Goal: Task Accomplishment & Management: Manage account settings

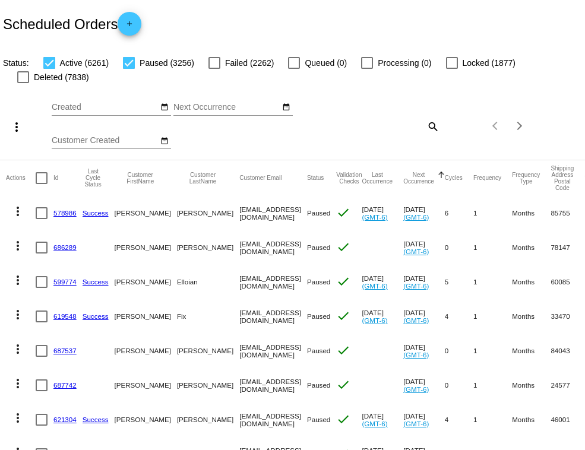
click at [431, 127] on mat-icon "search" at bounding box center [432, 126] width 14 height 18
click at [431, 127] on input "Search" at bounding box center [391, 124] width 97 height 10
paste input "[EMAIL_ADDRESS][DOMAIN_NAME]"
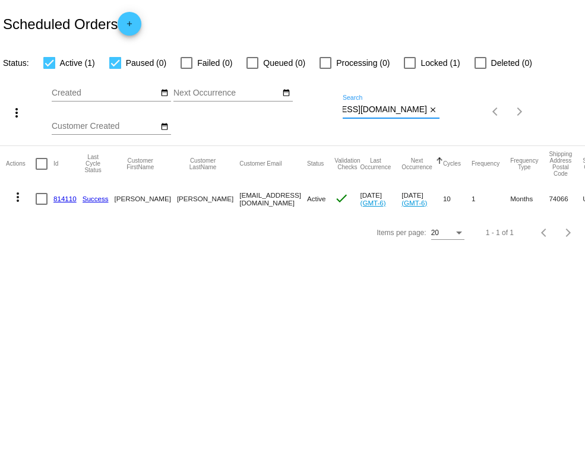
scroll to position [0, 61]
type input "[EMAIL_ADDRESS][DOMAIN_NAME]"
click at [61, 200] on link "814110" at bounding box center [64, 199] width 23 height 8
click at [40, 201] on div at bounding box center [42, 199] width 12 height 12
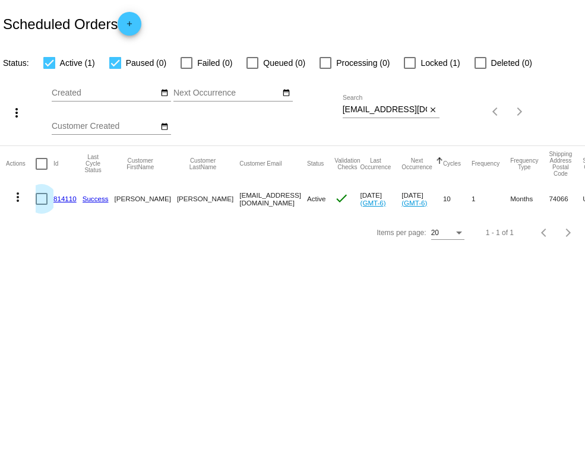
click at [41, 205] on input "checkbox" at bounding box center [41, 205] width 1 height 1
checkbox input "true"
click at [13, 201] on mat-icon "more_vert" at bounding box center [18, 197] width 14 height 14
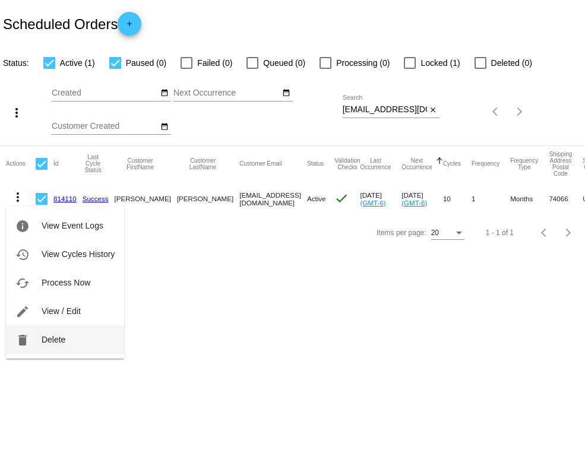
click at [42, 340] on span "Delete" at bounding box center [54, 340] width 24 height 10
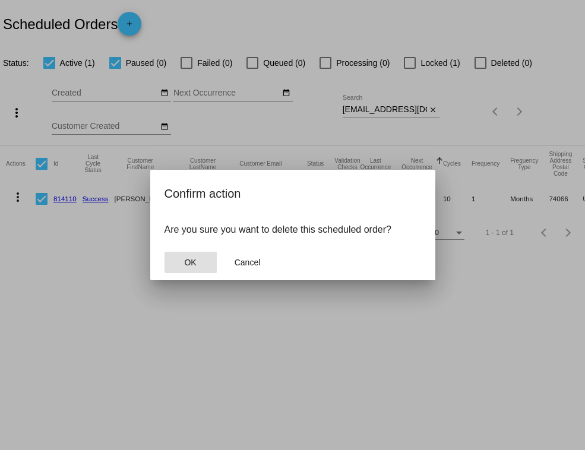
click at [146, 255] on div at bounding box center [292, 225] width 585 height 450
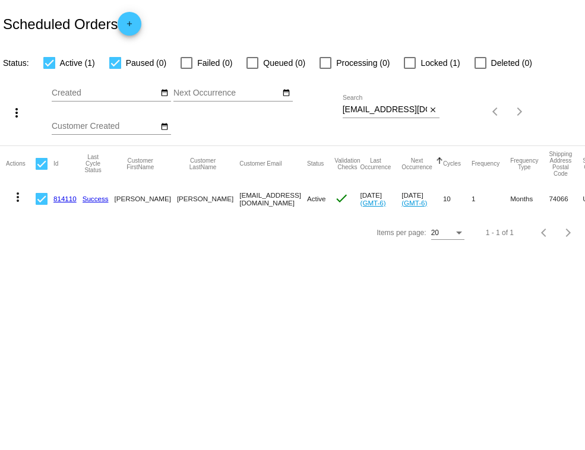
click at [17, 201] on mat-icon "more_vert" at bounding box center [18, 197] width 14 height 14
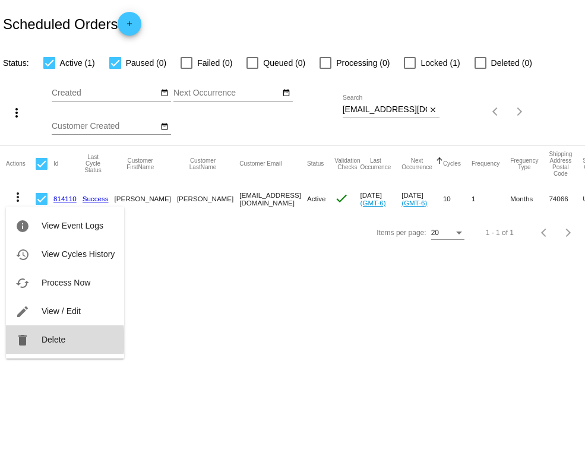
click at [42, 340] on span "Delete" at bounding box center [54, 340] width 24 height 10
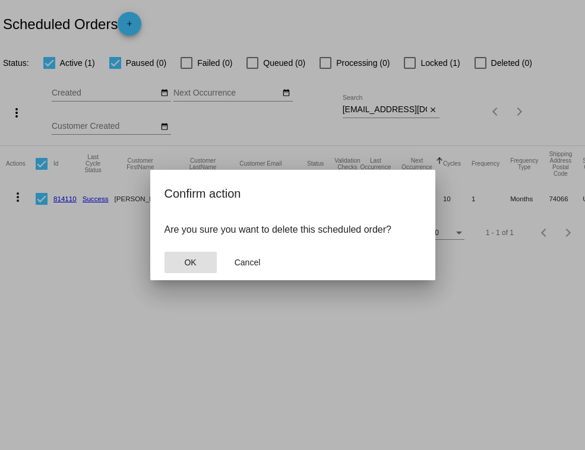
click at [196, 270] on button "OK" at bounding box center [191, 262] width 52 height 21
